Goal: Information Seeking & Learning: Check status

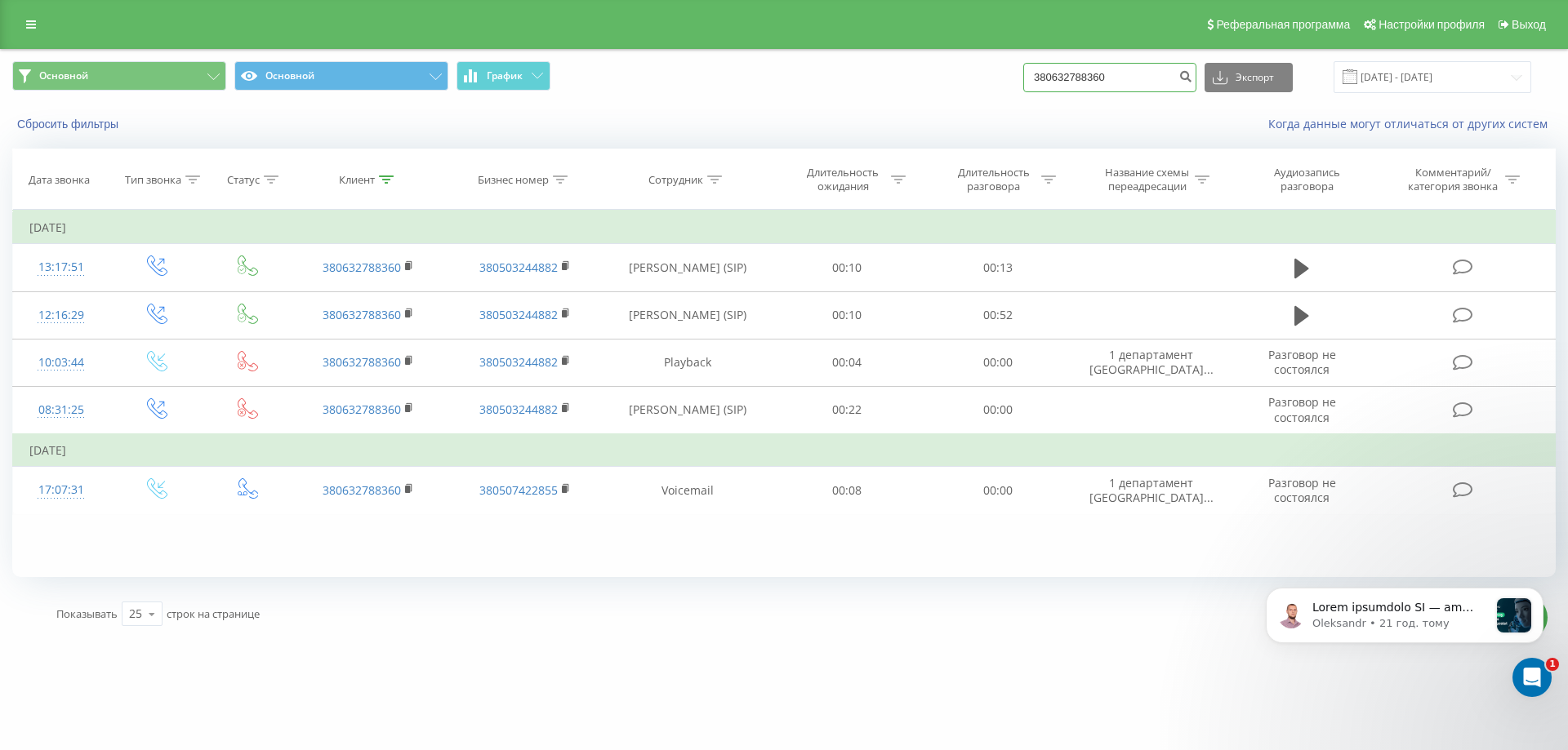
drag, startPoint x: 1152, startPoint y: 70, endPoint x: 413, endPoint y: 31, distance: 740.0
click at [413, 31] on div "Реферальная программа Настройки профиля Выход Основной Основной График 38063278…" at bounding box center [784, 319] width 1568 height 639
paste input "953900267"
type input "380953900267"
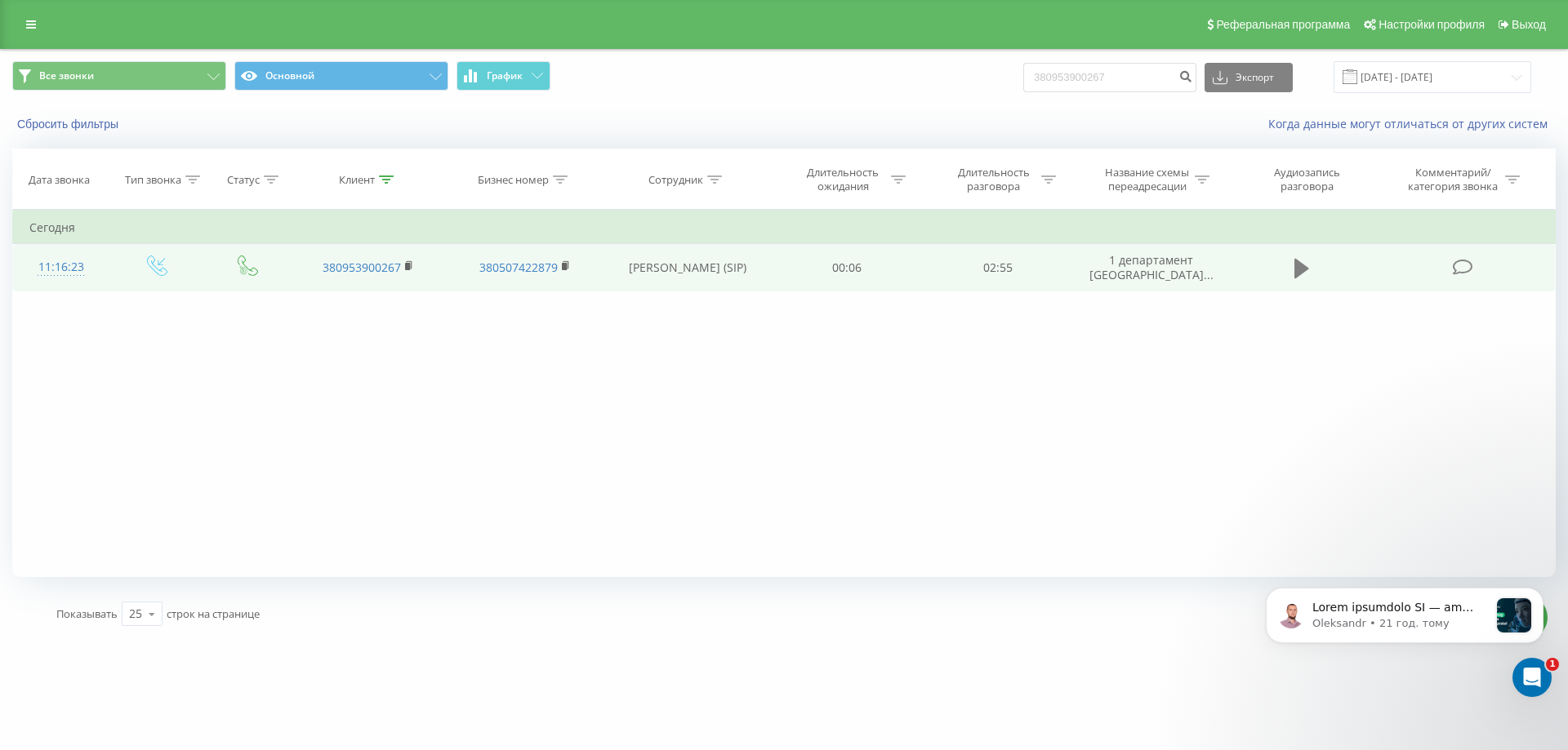
click at [1297, 271] on icon at bounding box center [1301, 269] width 15 height 20
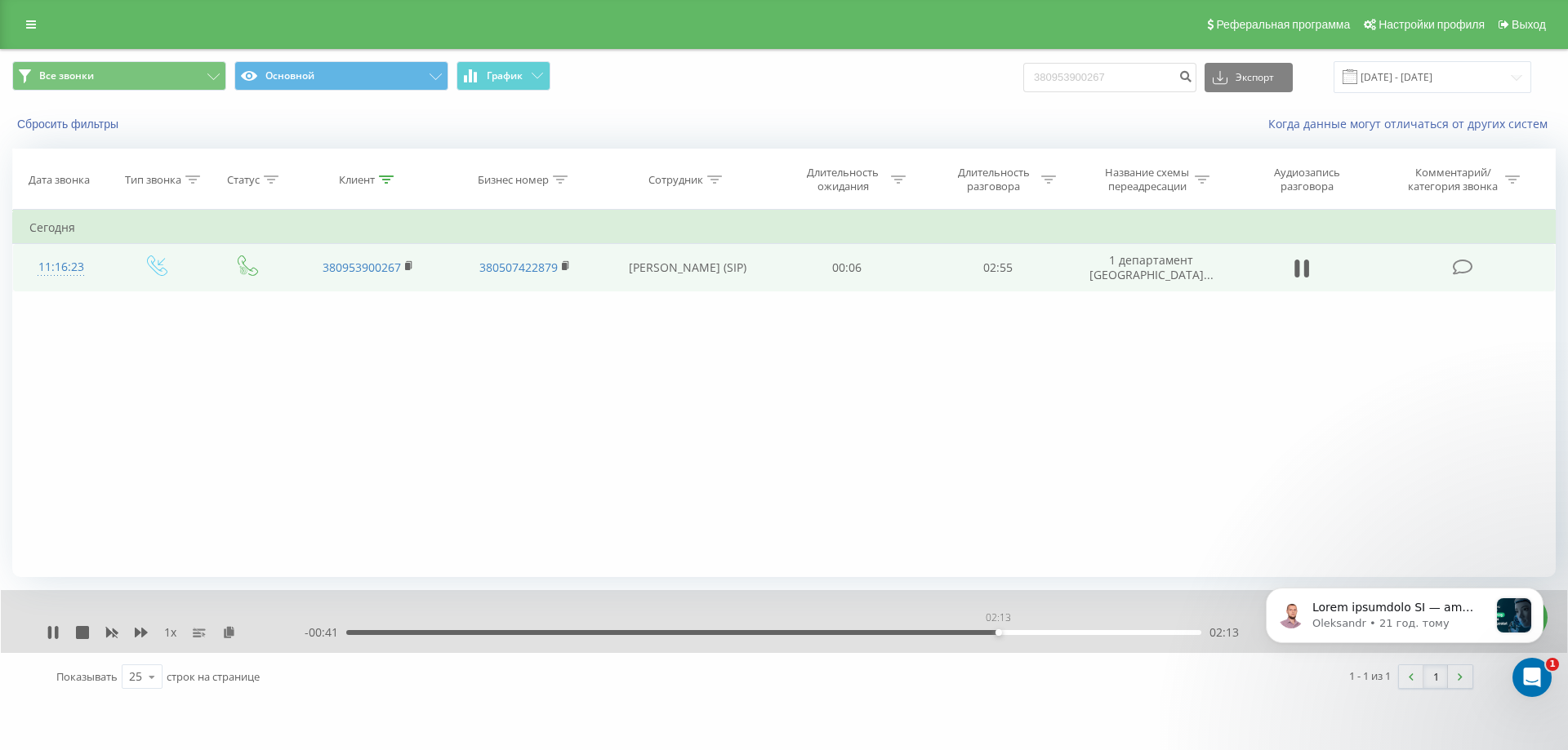
click at [998, 635] on div "02:13" at bounding box center [774, 633] width 855 height 5
